Goal: Information Seeking & Learning: Learn about a topic

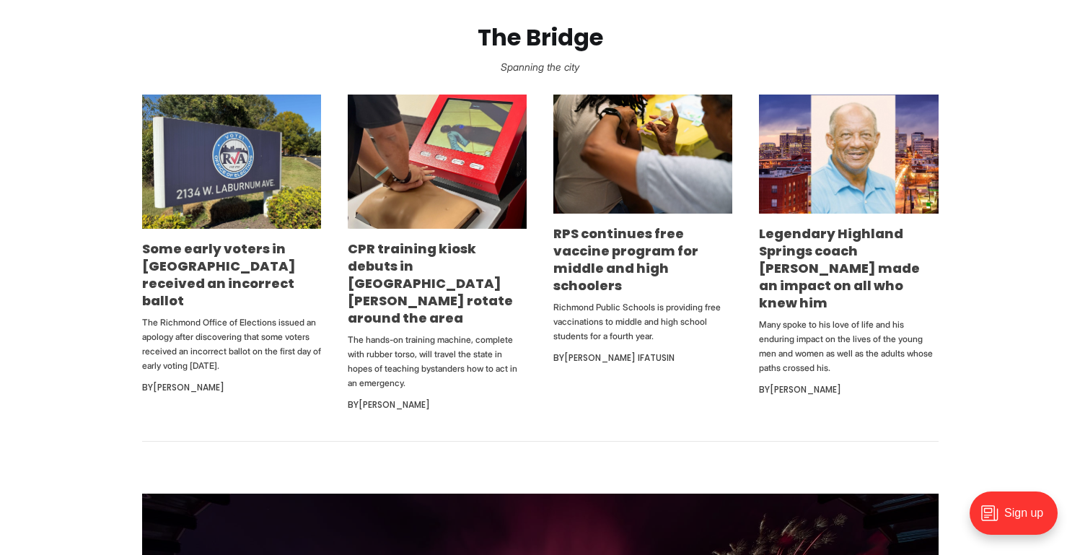
scroll to position [911, 0]
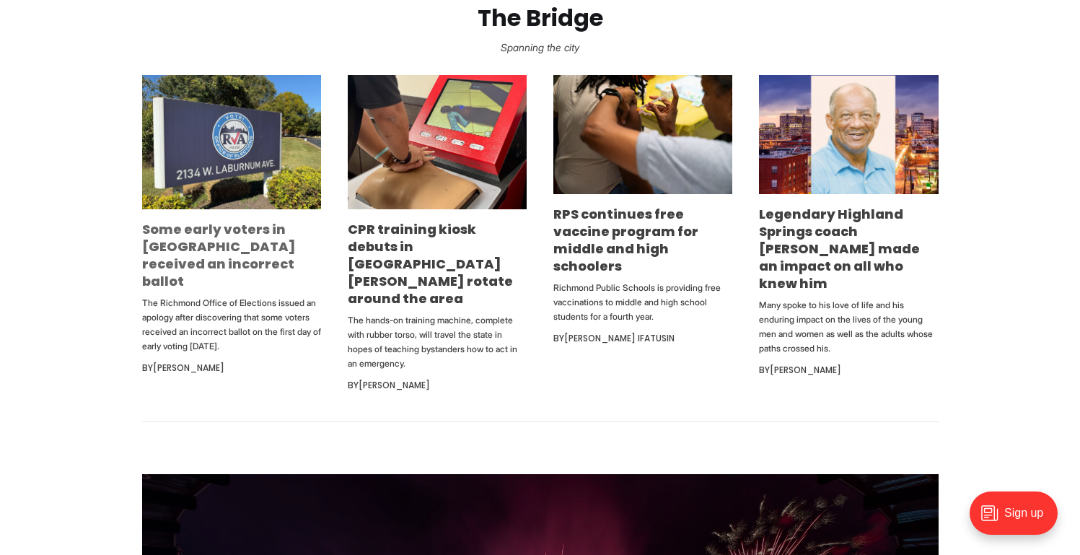
click at [209, 254] on link "Some early voters in [GEOGRAPHIC_DATA] received an incorrect ballot" at bounding box center [219, 255] width 154 height 70
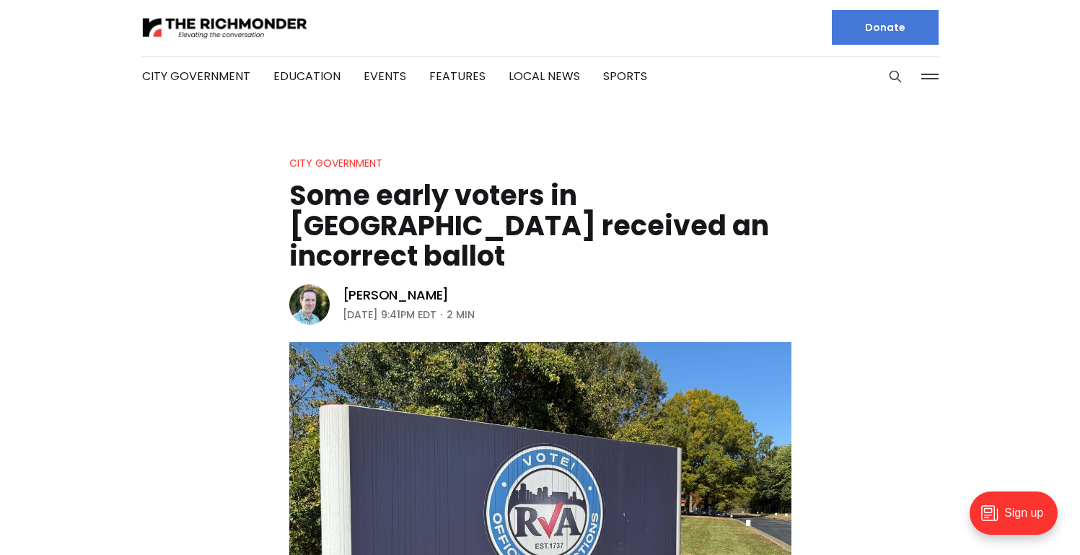
scroll to position [3, 0]
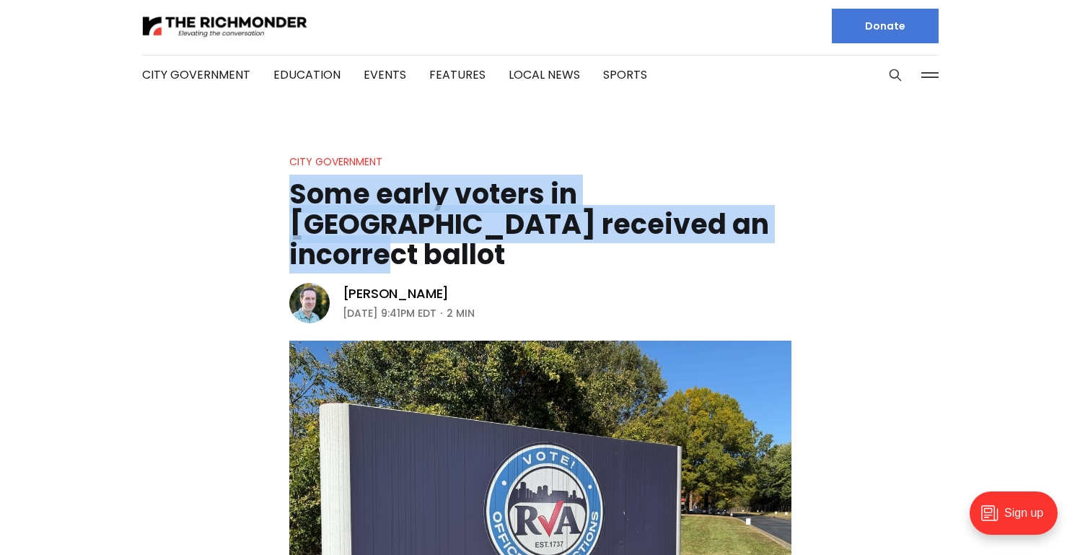
drag, startPoint x: 289, startPoint y: 190, endPoint x: 749, endPoint y: 216, distance: 460.4
click at [750, 216] on h1 "Some early voters in [GEOGRAPHIC_DATA] received an incorrect ballot" at bounding box center [540, 224] width 502 height 91
copy h1 "Some early voters in [GEOGRAPHIC_DATA] received an incorrect ballot"
